Goal: Information Seeking & Learning: Find specific page/section

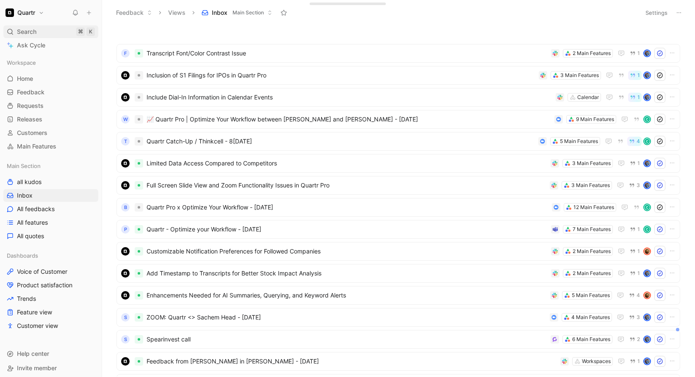
click at [19, 31] on span "Search" at bounding box center [26, 32] width 19 height 10
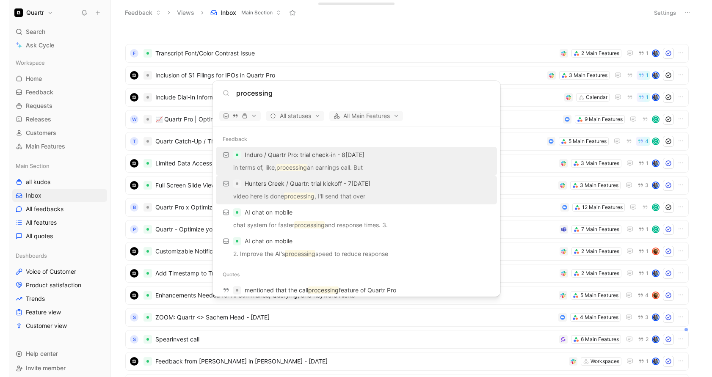
scroll to position [21, 0]
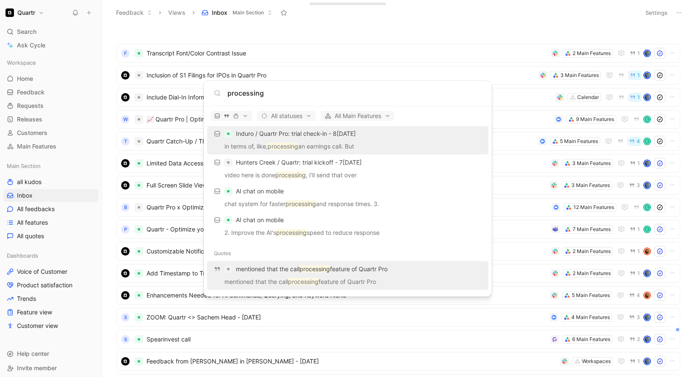
type input "processing"
click at [279, 276] on div "mentioned that the call processing feature of Quartr Pro" at bounding box center [348, 269] width 276 height 15
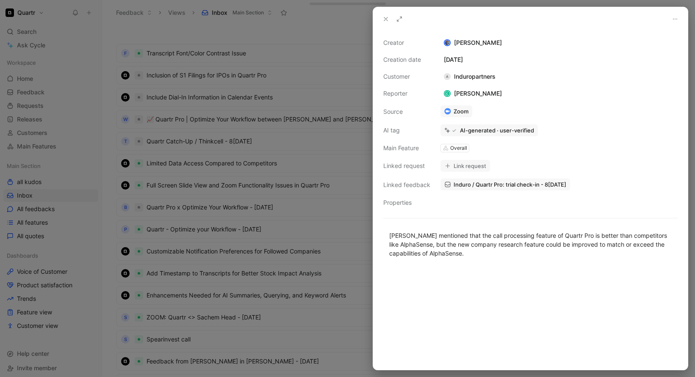
click at [385, 18] on use at bounding box center [385, 18] width 3 height 3
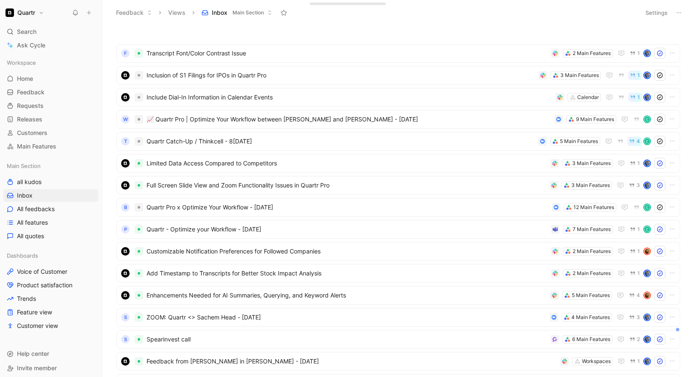
click at [342, 27] on div "F Transcript Font/Color Contrast Issue 2 Main Features 1 Inclusion of S1 Filing…" at bounding box center [398, 201] width 593 height 352
